Goal: Information Seeking & Learning: Compare options

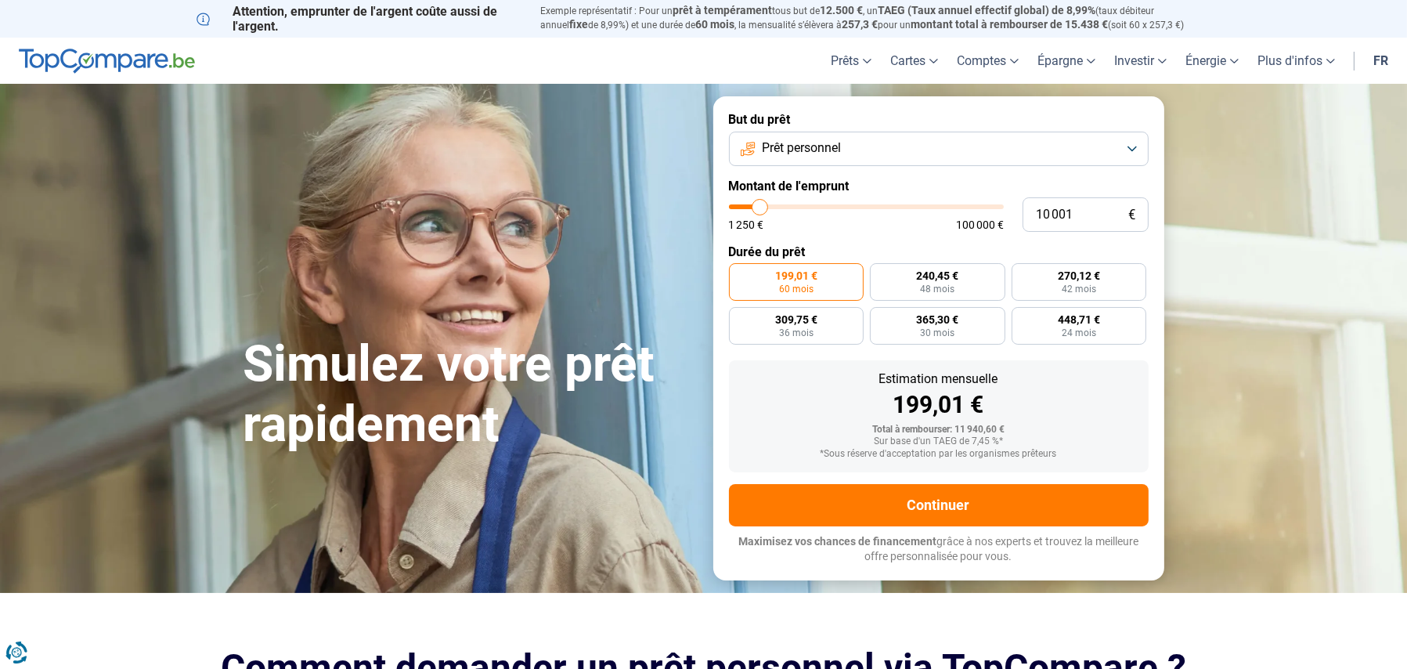
type input "9 750"
type input "9750"
type input "10 000"
type input "10000"
type input "10 250"
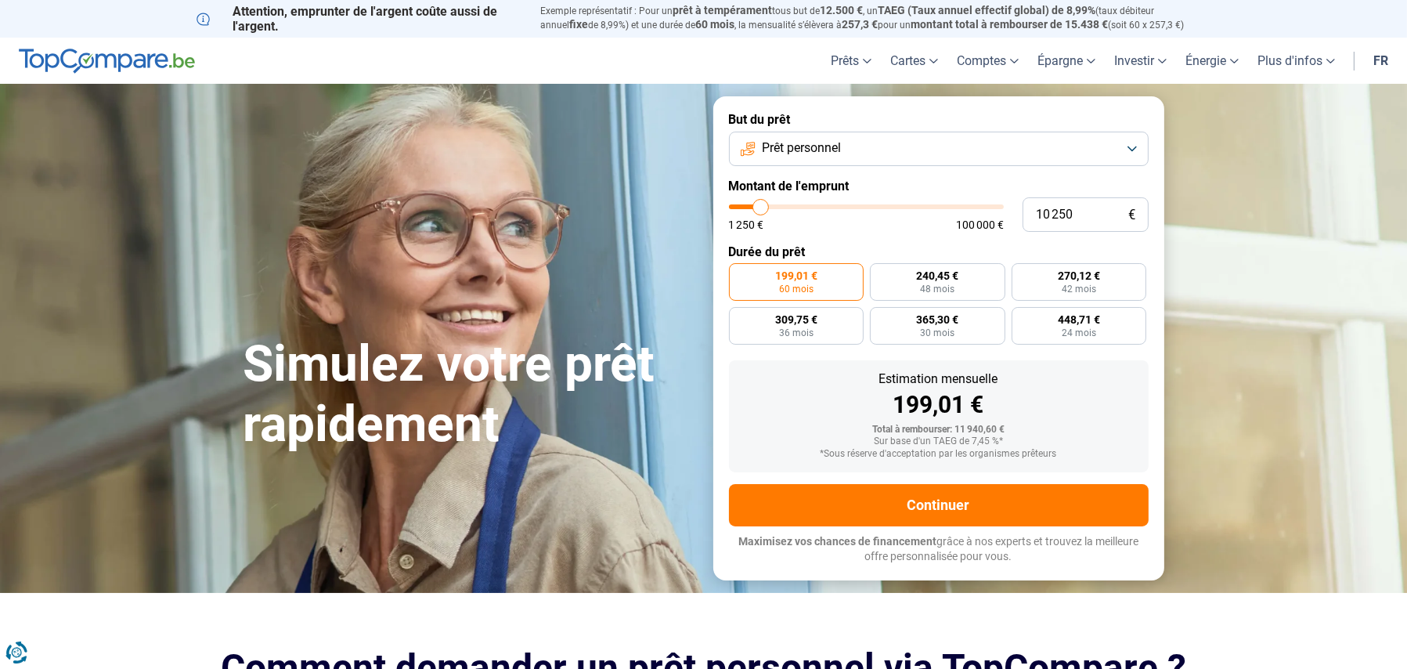
type input "10250"
click at [761, 207] on input "range" at bounding box center [866, 206] width 275 height 5
click at [1064, 215] on input "10 250" at bounding box center [1086, 214] width 126 height 34
type input "6"
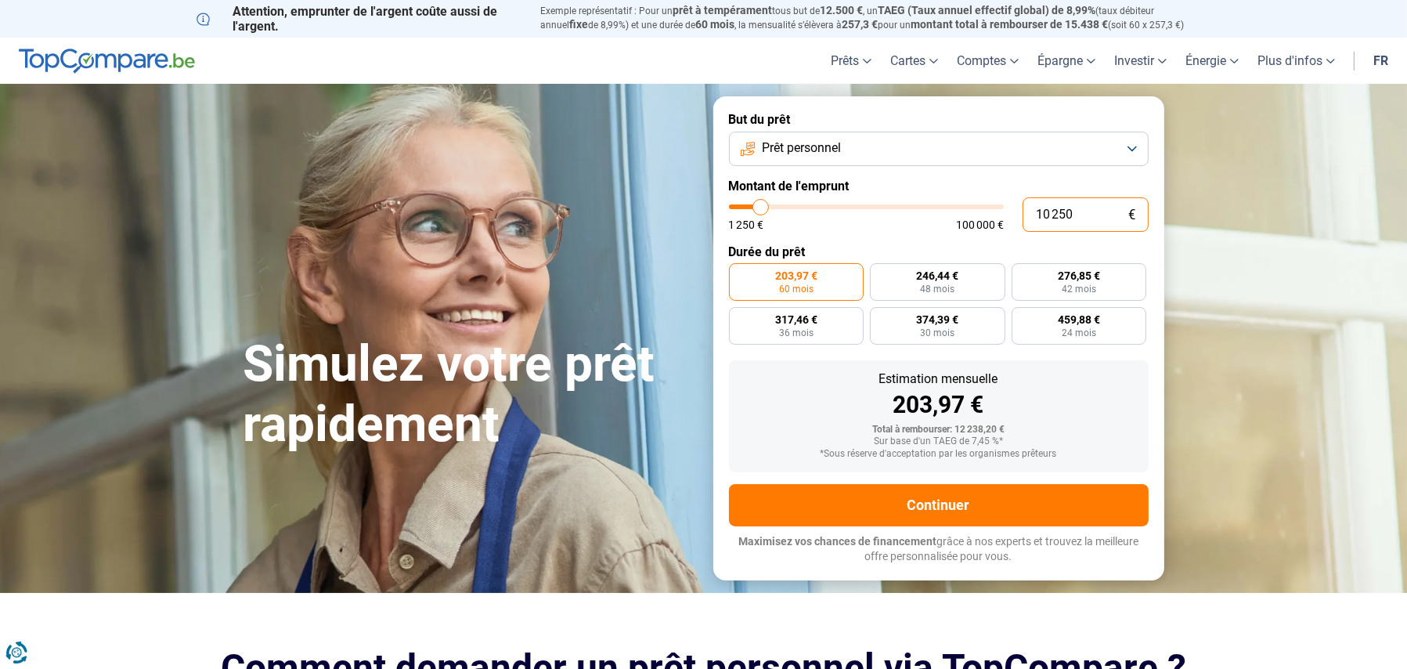
type input "1250"
type input "65"
type input "1250"
type input "650"
type input "1250"
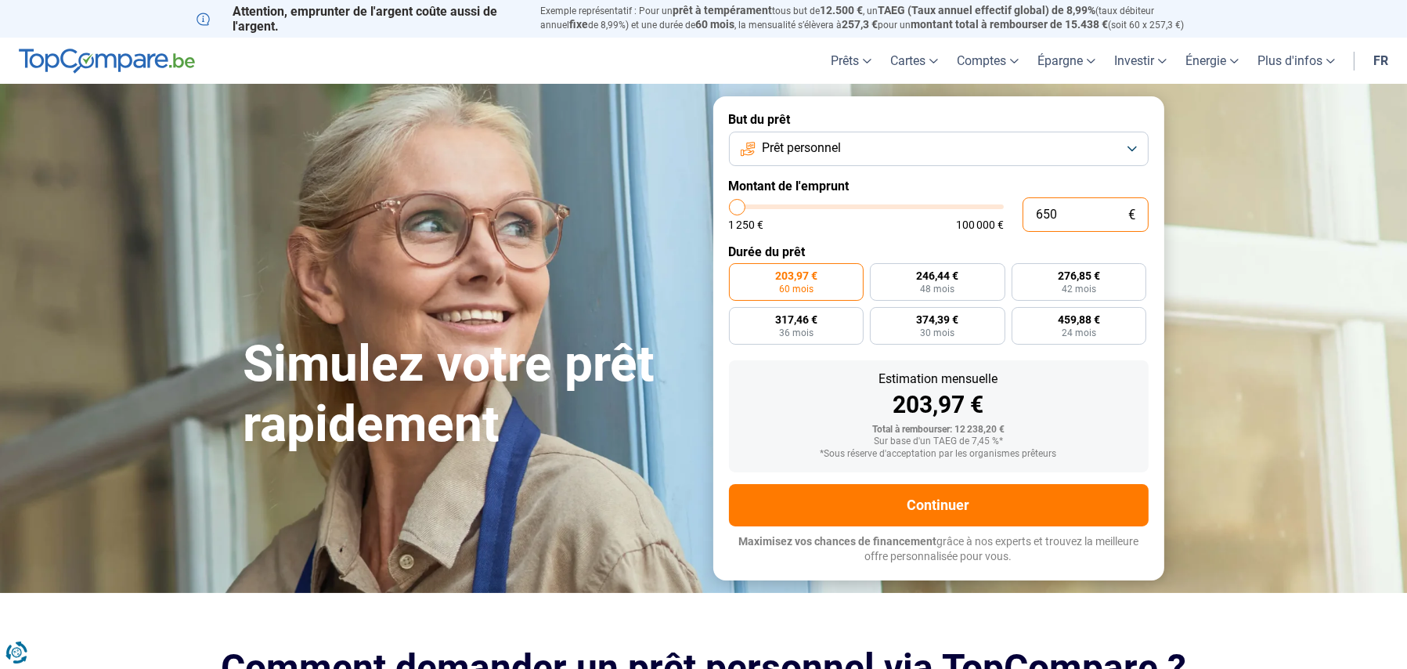
type input "6 500"
type input "6500"
radio input "true"
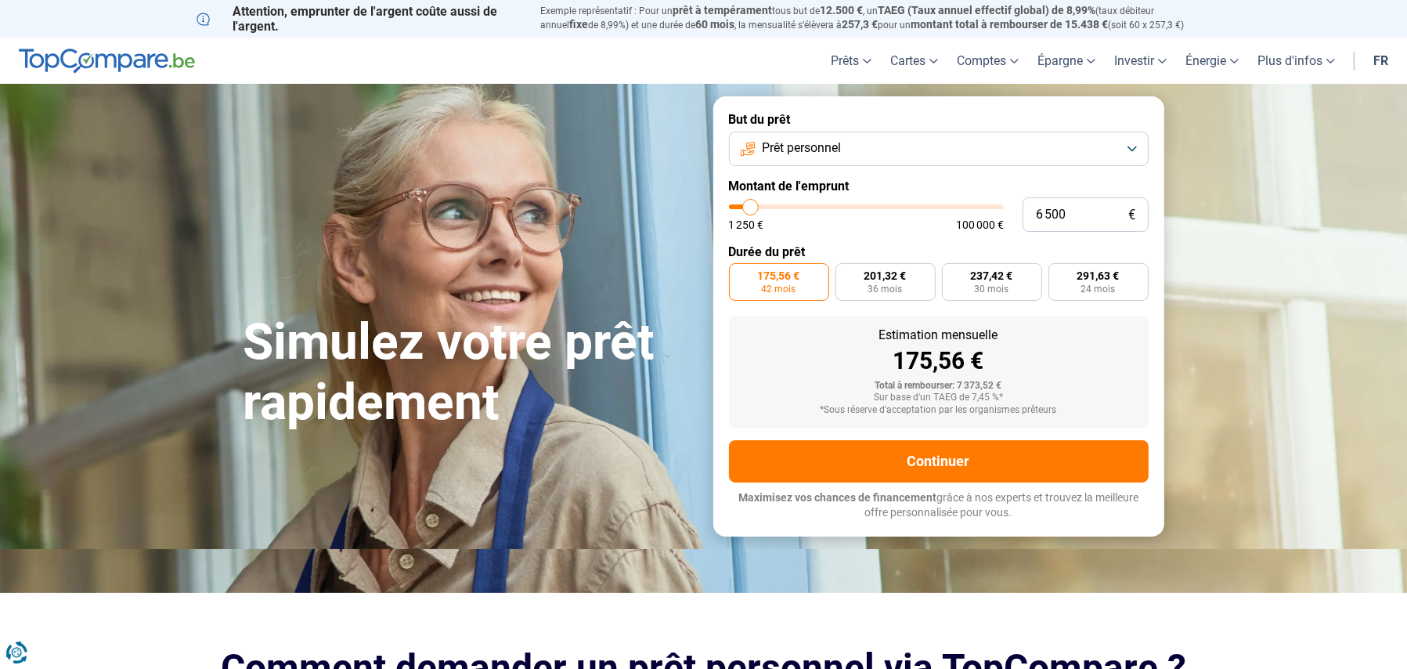
click at [1192, 351] on section "Simulez votre prêt rapidement Simulez votre prêt rapidement But du prêt Prêt pe…" at bounding box center [703, 316] width 1407 height 464
click at [1050, 212] on input "6 500" at bounding box center [1086, 214] width 126 height 34
type input "6"
type input "1250"
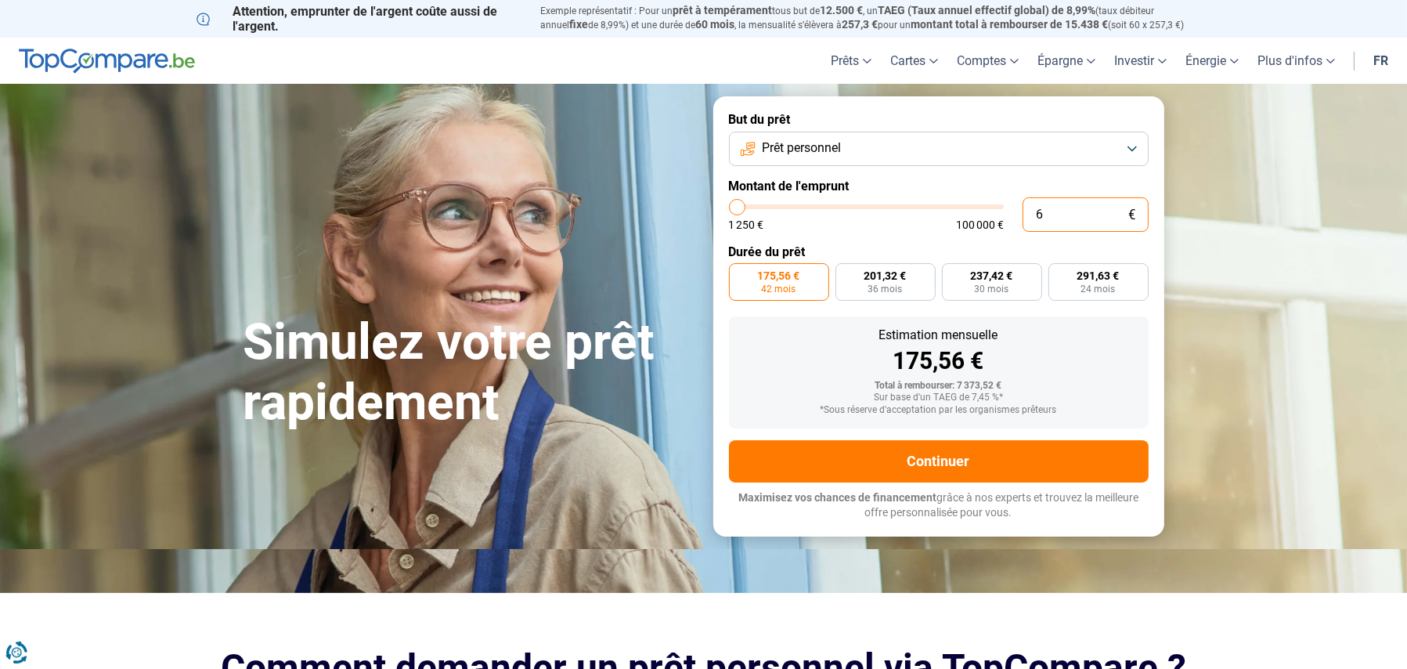
type input "62"
type input "1250"
type input "620"
type input "1250"
type input "6 200"
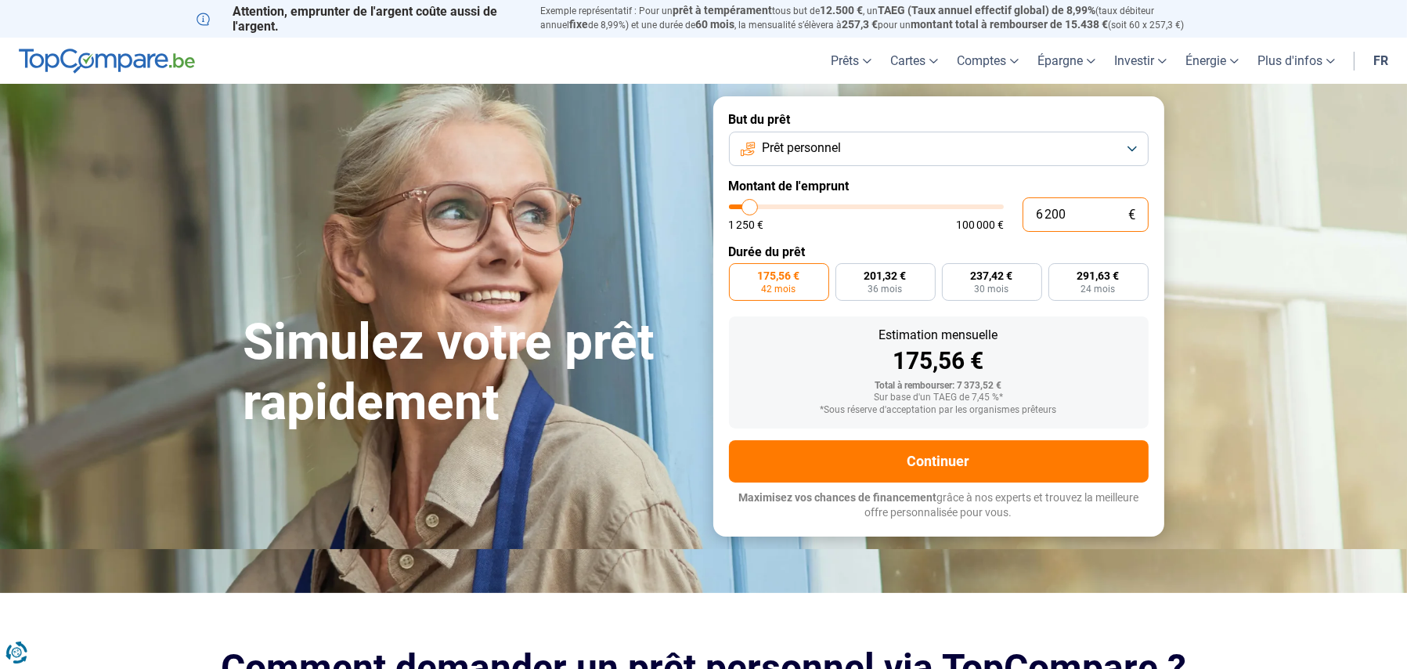
type input "6250"
type input "6 200"
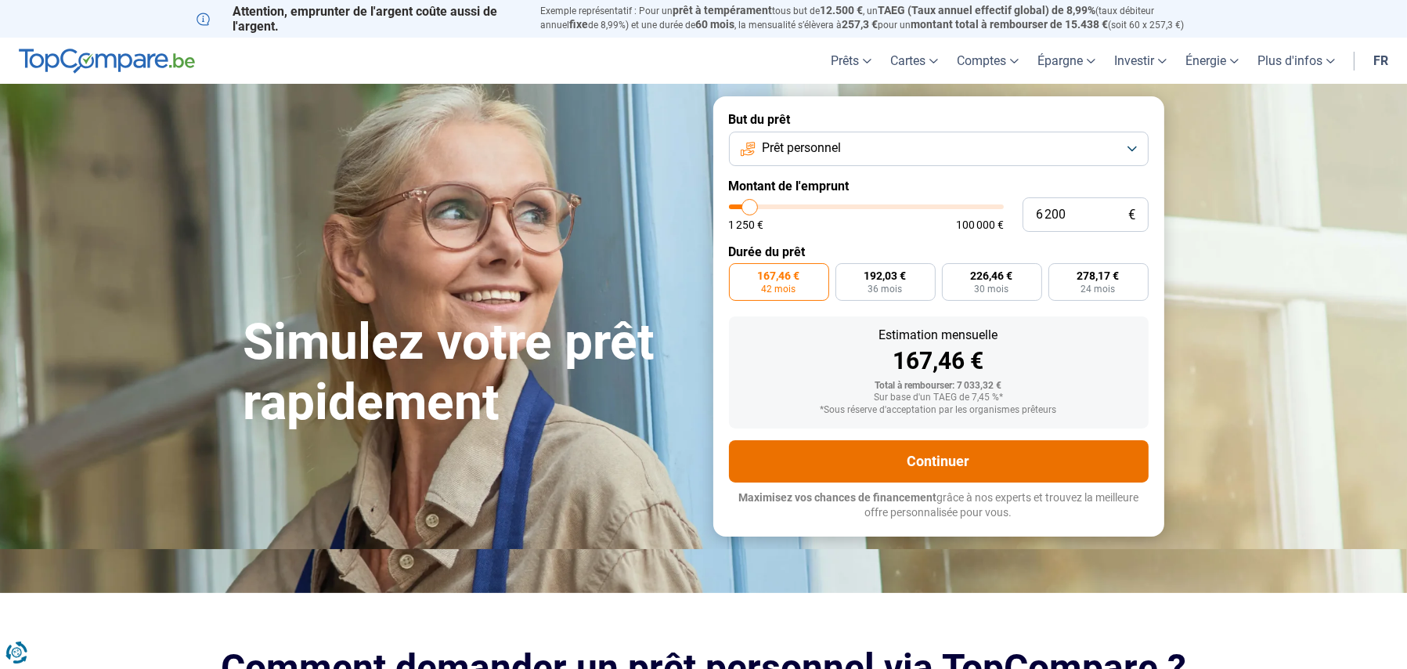
click at [952, 460] on button "Continuer" at bounding box center [939, 461] width 420 height 42
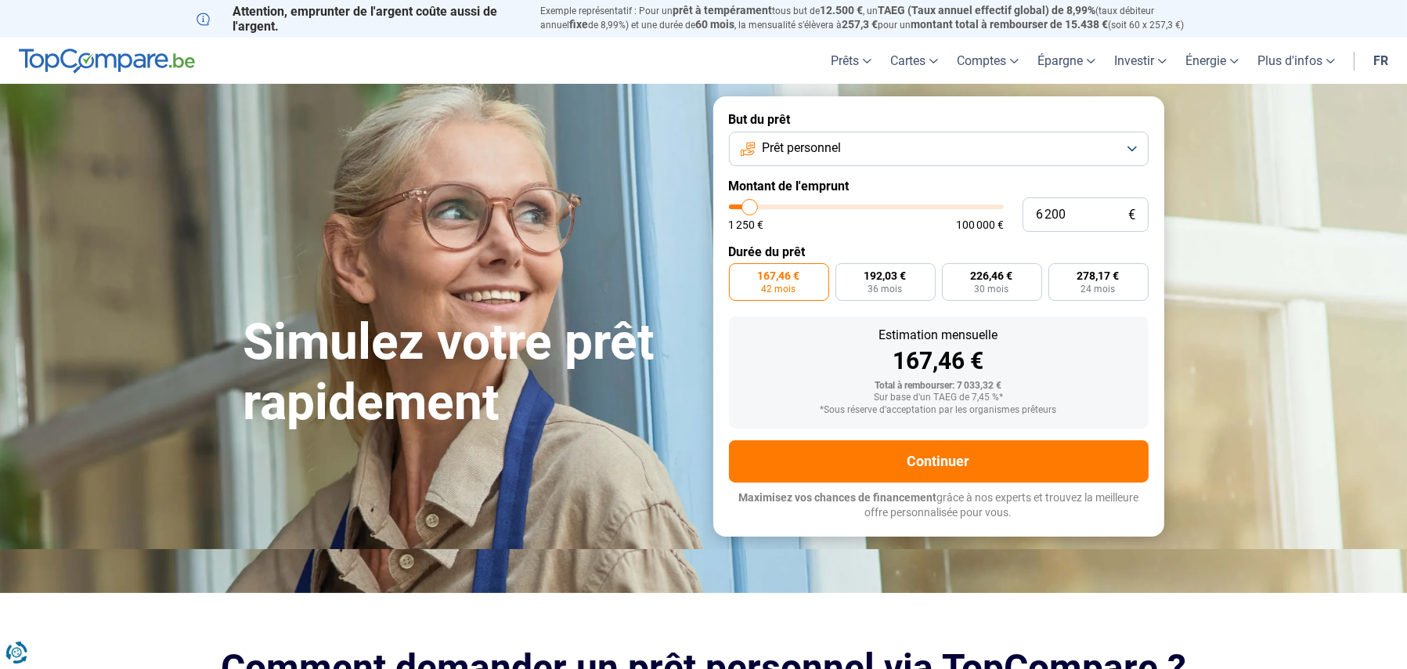
click at [1057, 346] on div "Estimation mensuelle 167,46 €" at bounding box center [939, 351] width 395 height 44
click at [1068, 279] on label "278,17 € 24 mois" at bounding box center [1099, 282] width 100 height 38
click at [1059, 273] on input "278,17 € 24 mois" at bounding box center [1054, 268] width 10 height 10
radio input "true"
click at [813, 152] on span "Prêt personnel" at bounding box center [801, 147] width 79 height 17
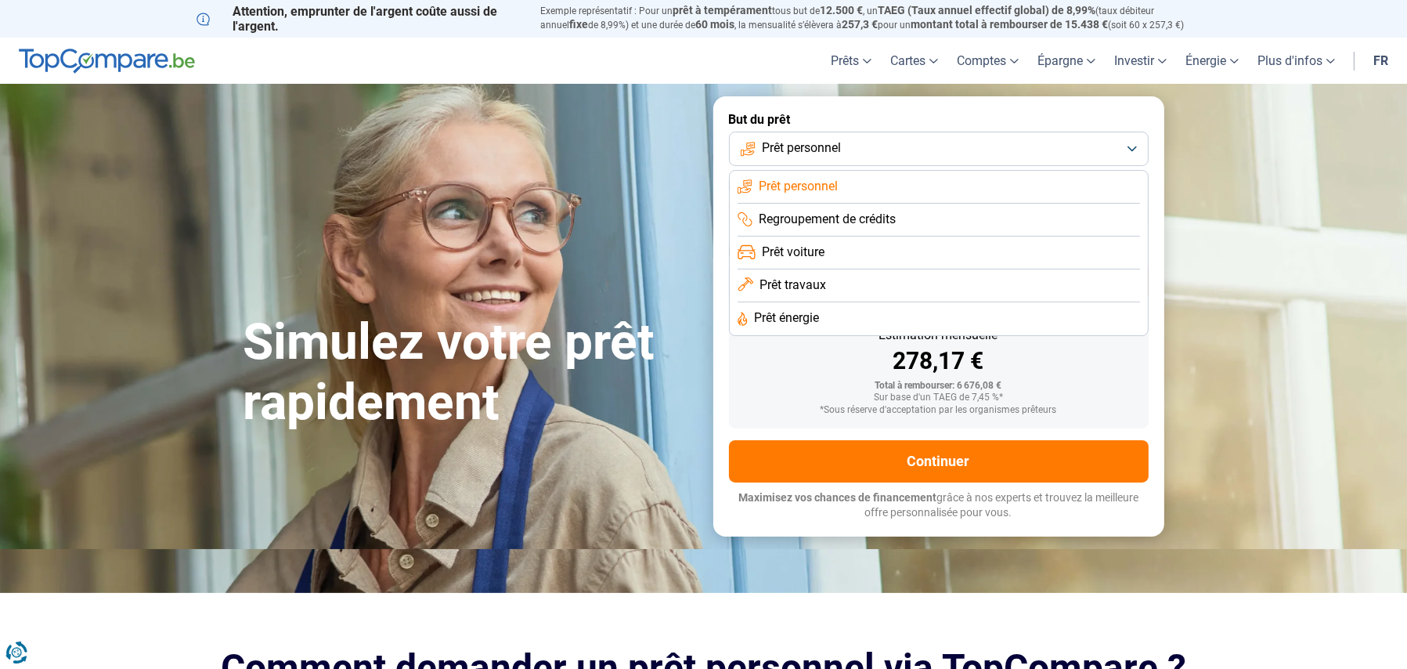
click at [829, 321] on li "Prêt énergie" at bounding box center [939, 318] width 403 height 33
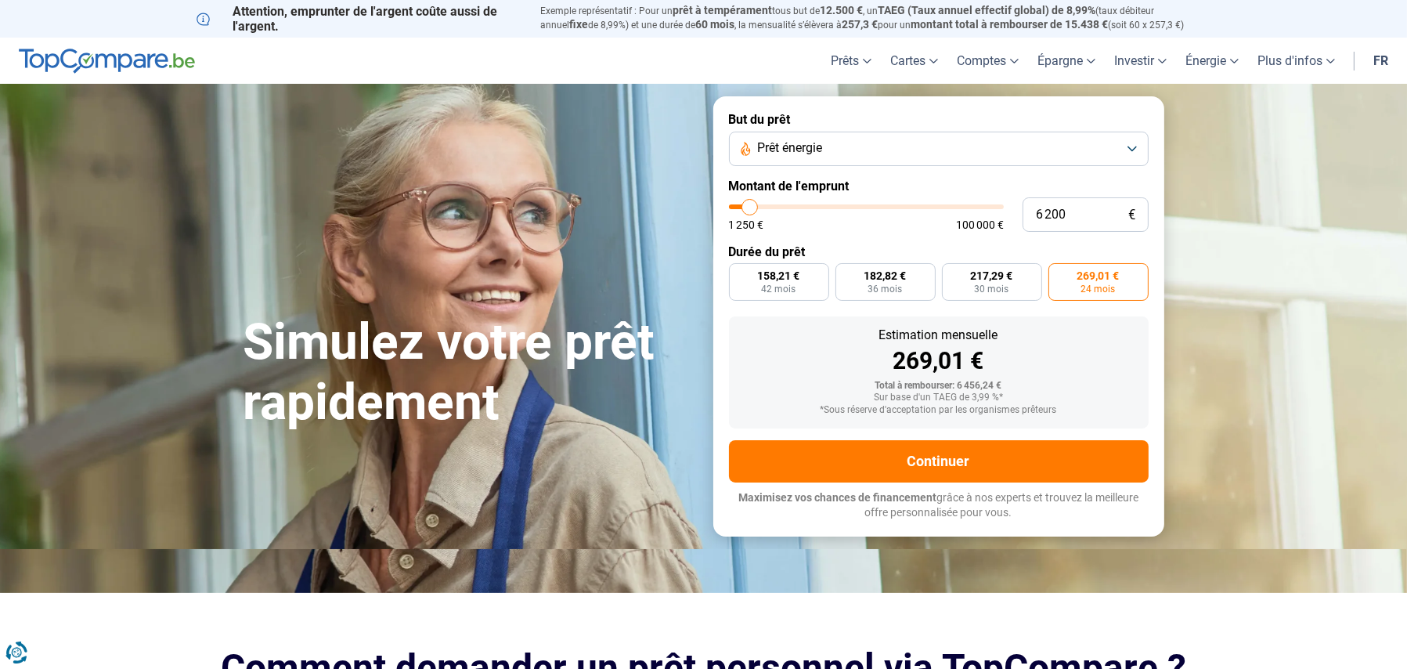
click at [800, 146] on span "Prêt énergie" at bounding box center [789, 147] width 65 height 17
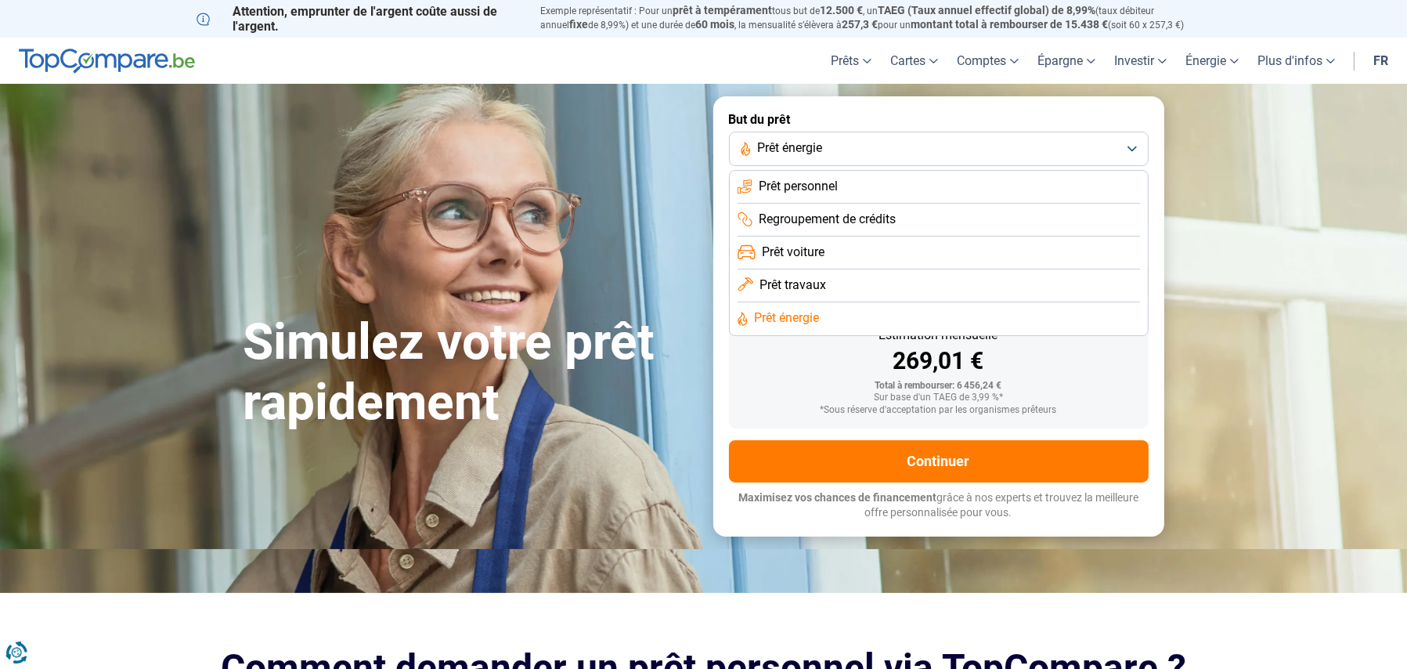
click at [811, 287] on span "Prêt travaux" at bounding box center [793, 284] width 67 height 17
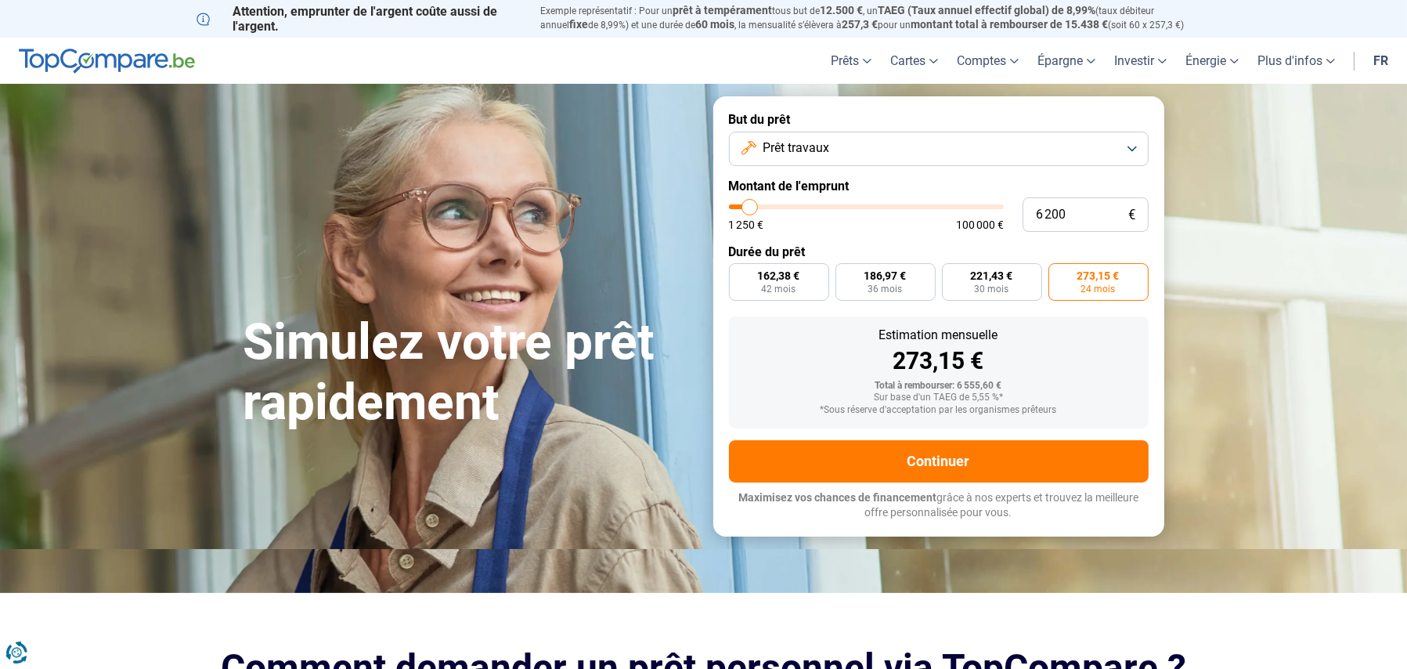
click at [797, 155] on span "Prêt travaux" at bounding box center [796, 147] width 67 height 17
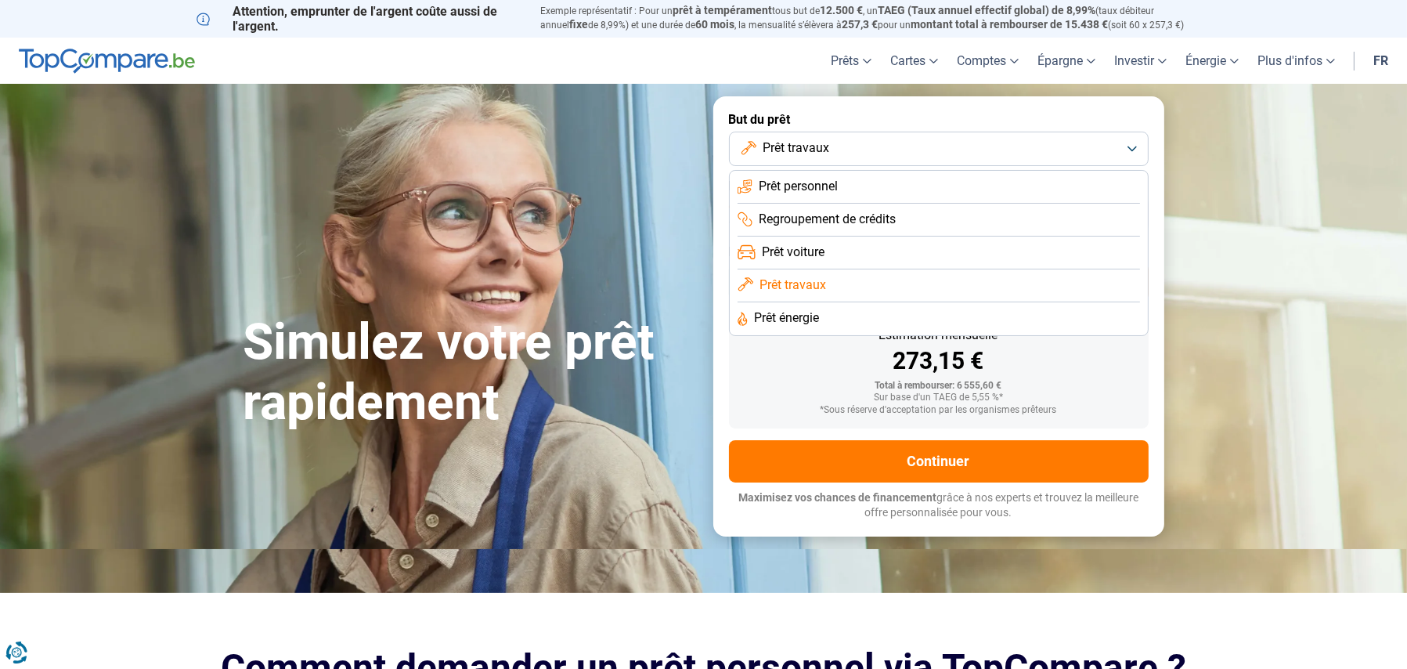
click at [808, 248] on span "Prêt voiture" at bounding box center [793, 252] width 63 height 17
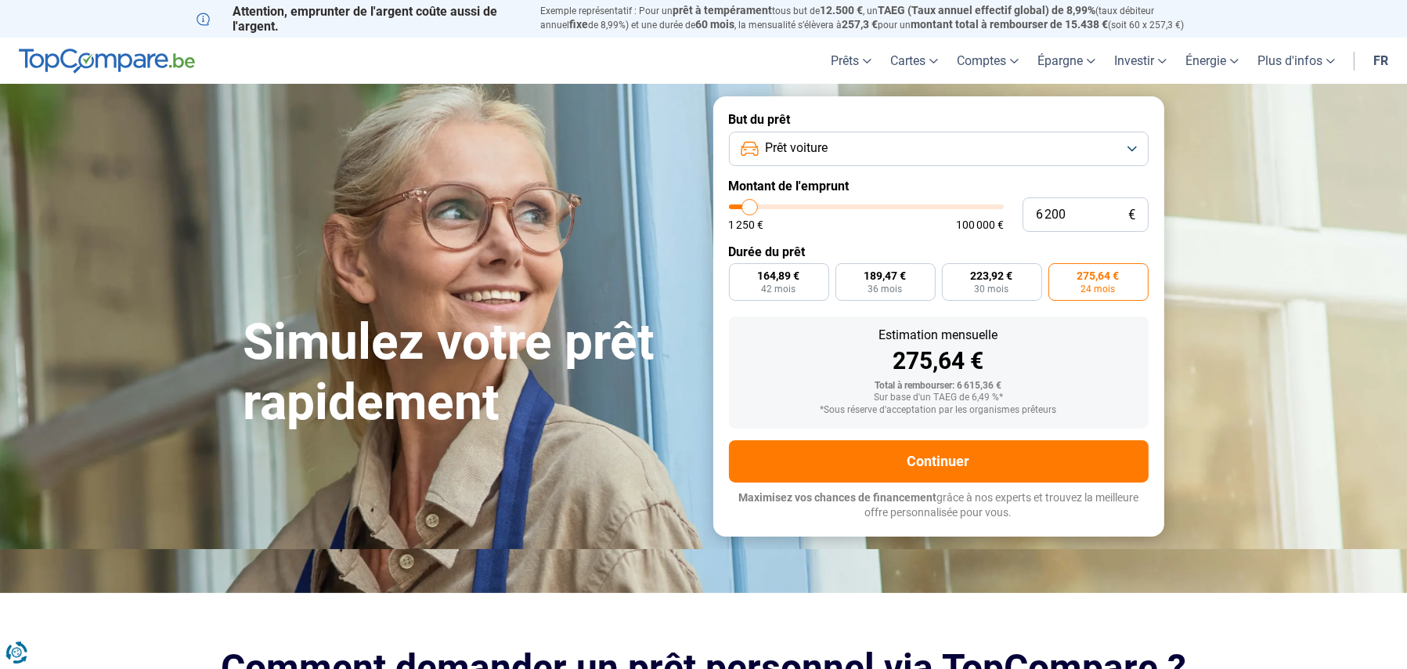
click at [803, 136] on button "Prêt voiture" at bounding box center [939, 149] width 420 height 34
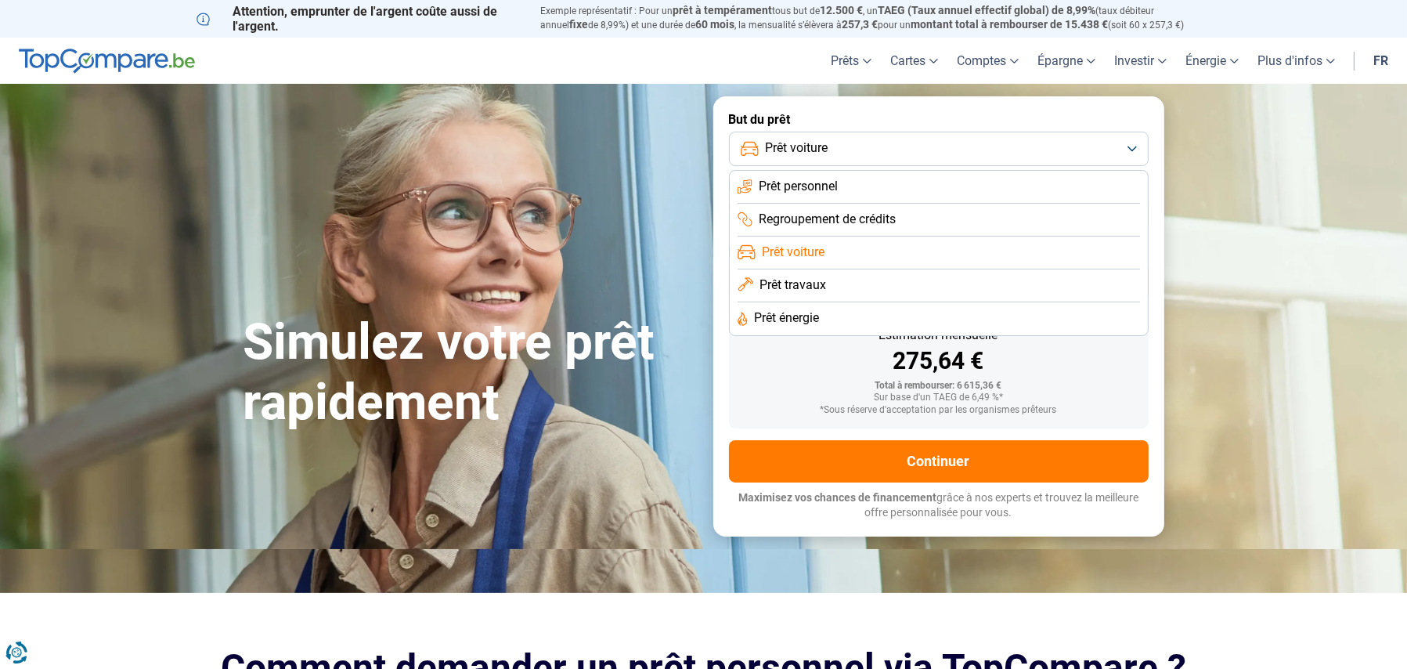
click at [813, 212] on span "Regroupement de crédits" at bounding box center [827, 219] width 137 height 17
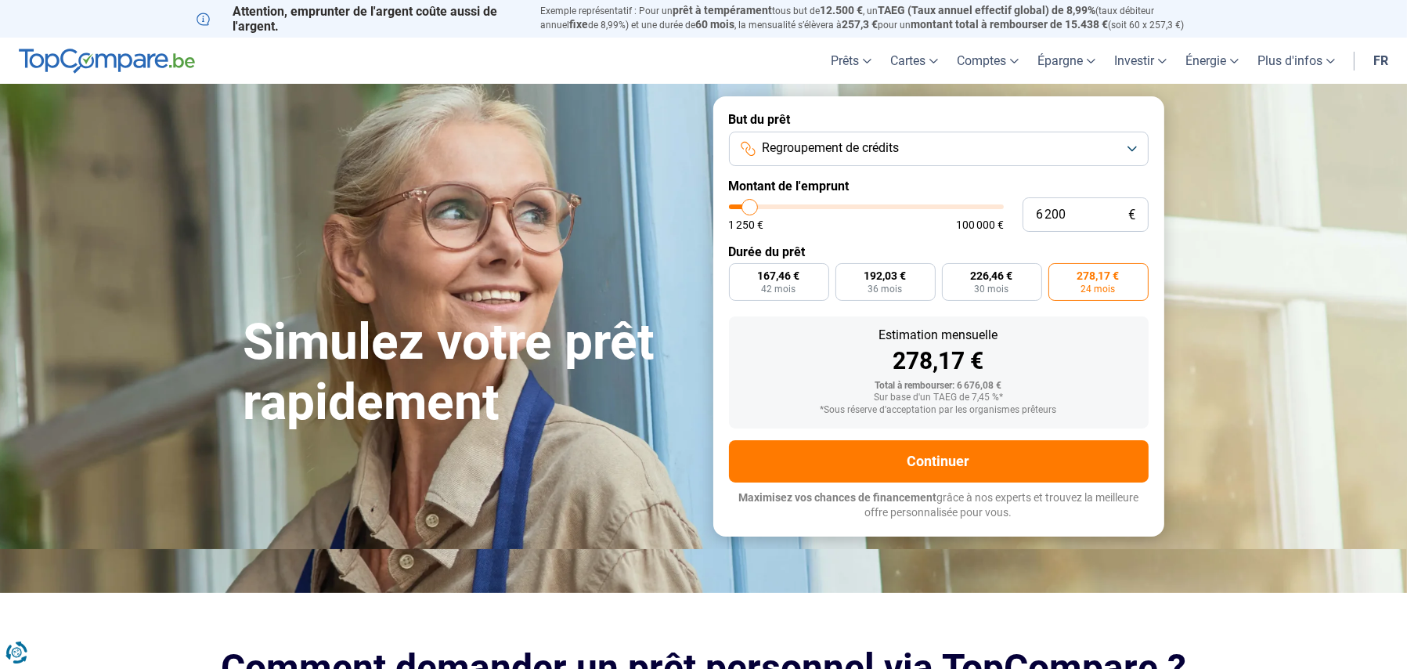
click at [806, 145] on span "Regroupement de crédits" at bounding box center [830, 147] width 137 height 17
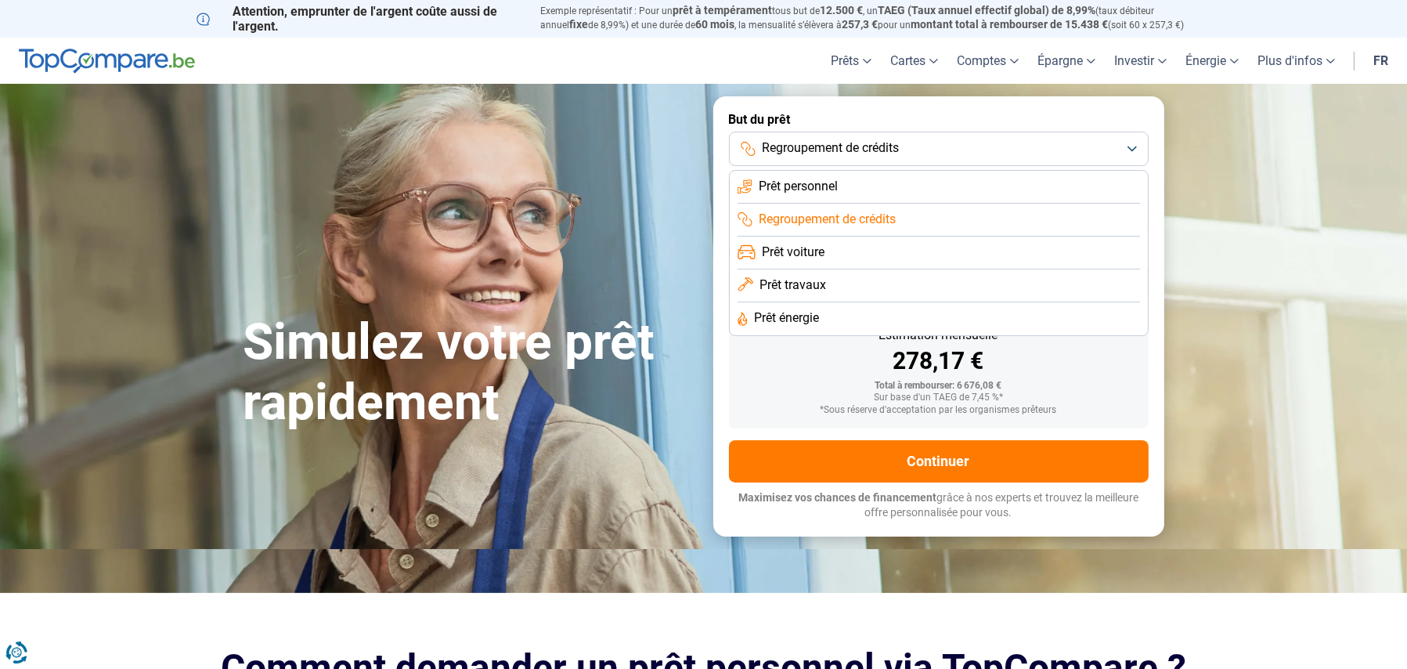
click at [806, 189] on span "Prêt personnel" at bounding box center [798, 186] width 79 height 17
